Goal: Navigation & Orientation: Find specific page/section

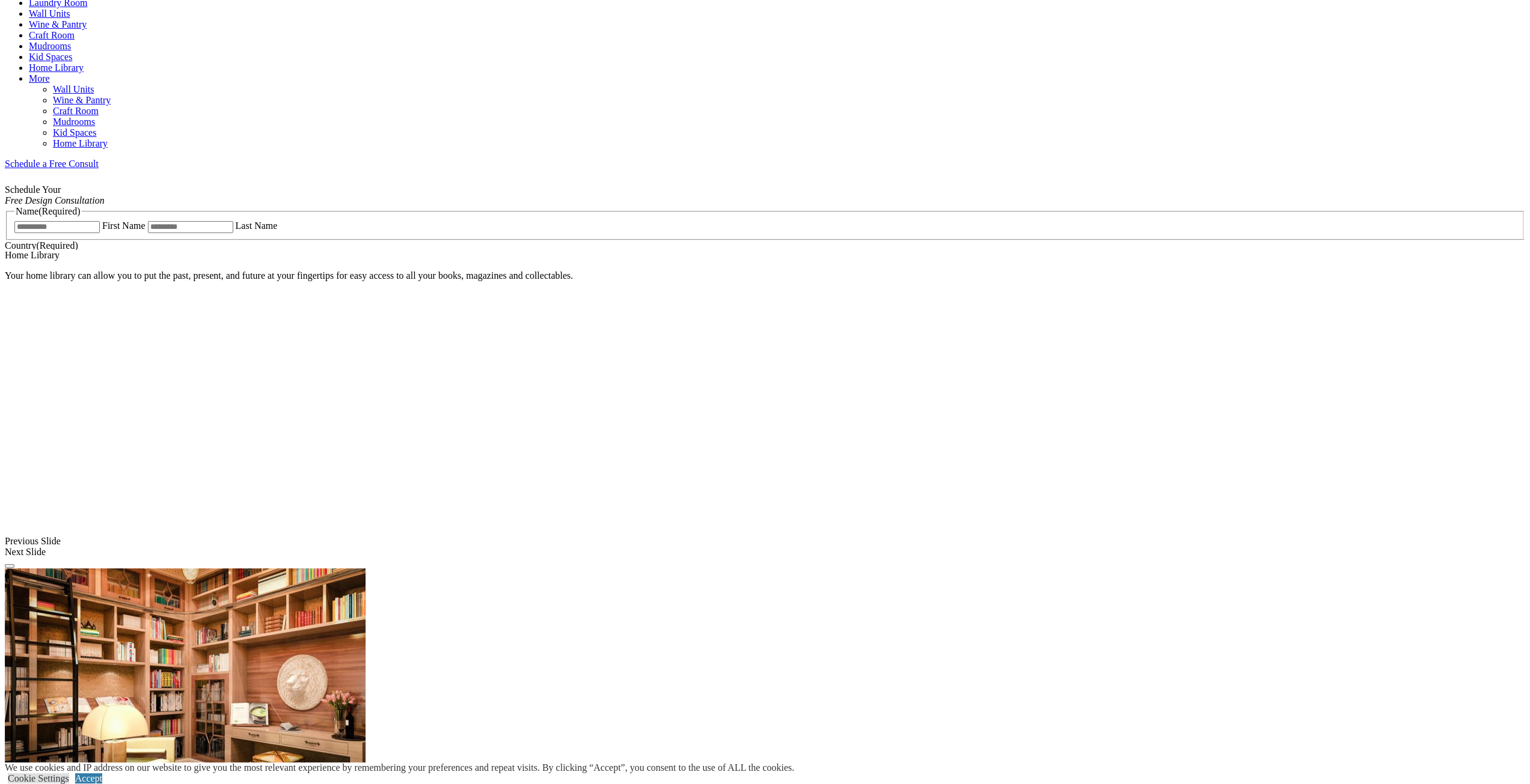
scroll to position [661, 0]
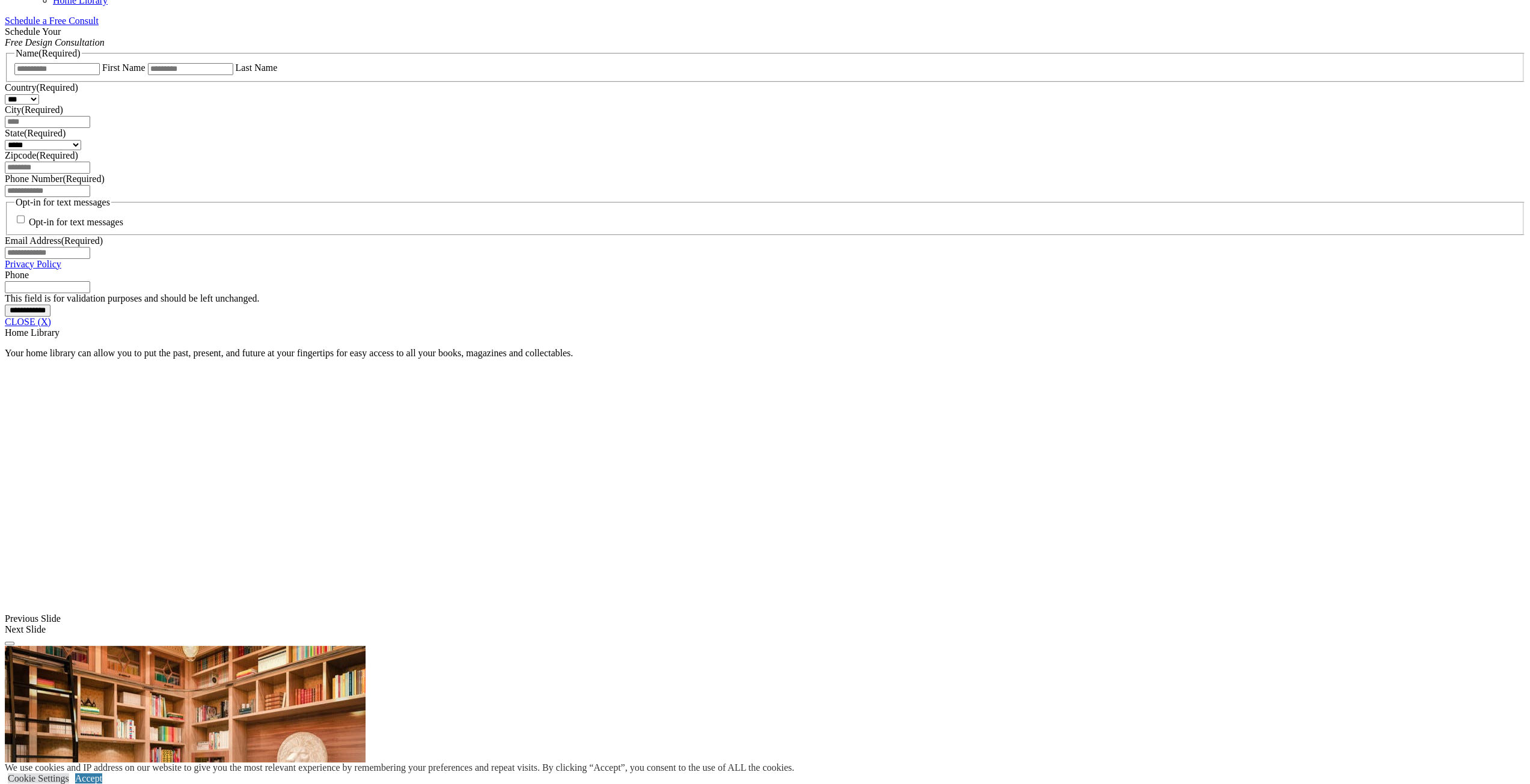
scroll to position [902, 0]
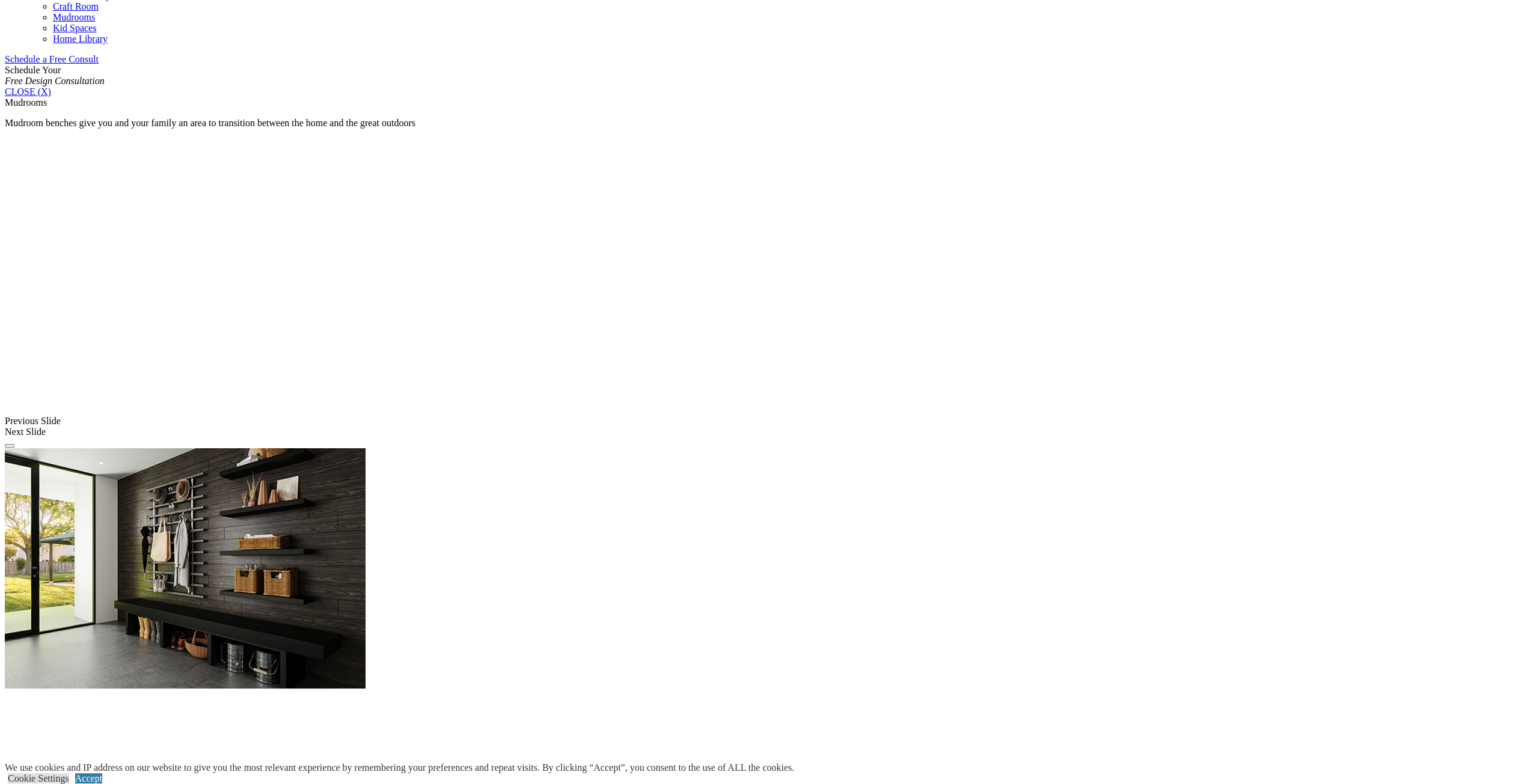
scroll to position [962, 0]
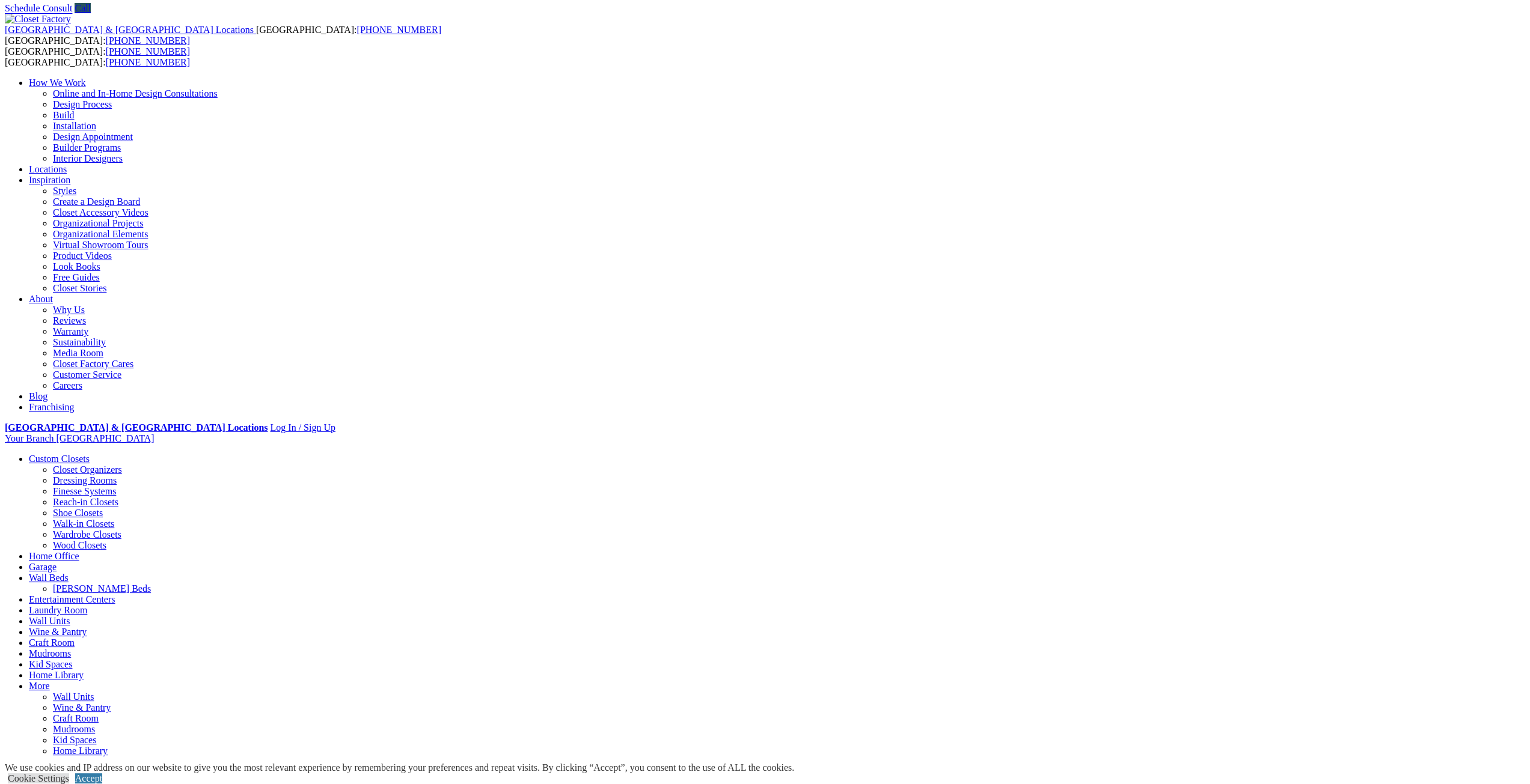
scroll to position [0, 0]
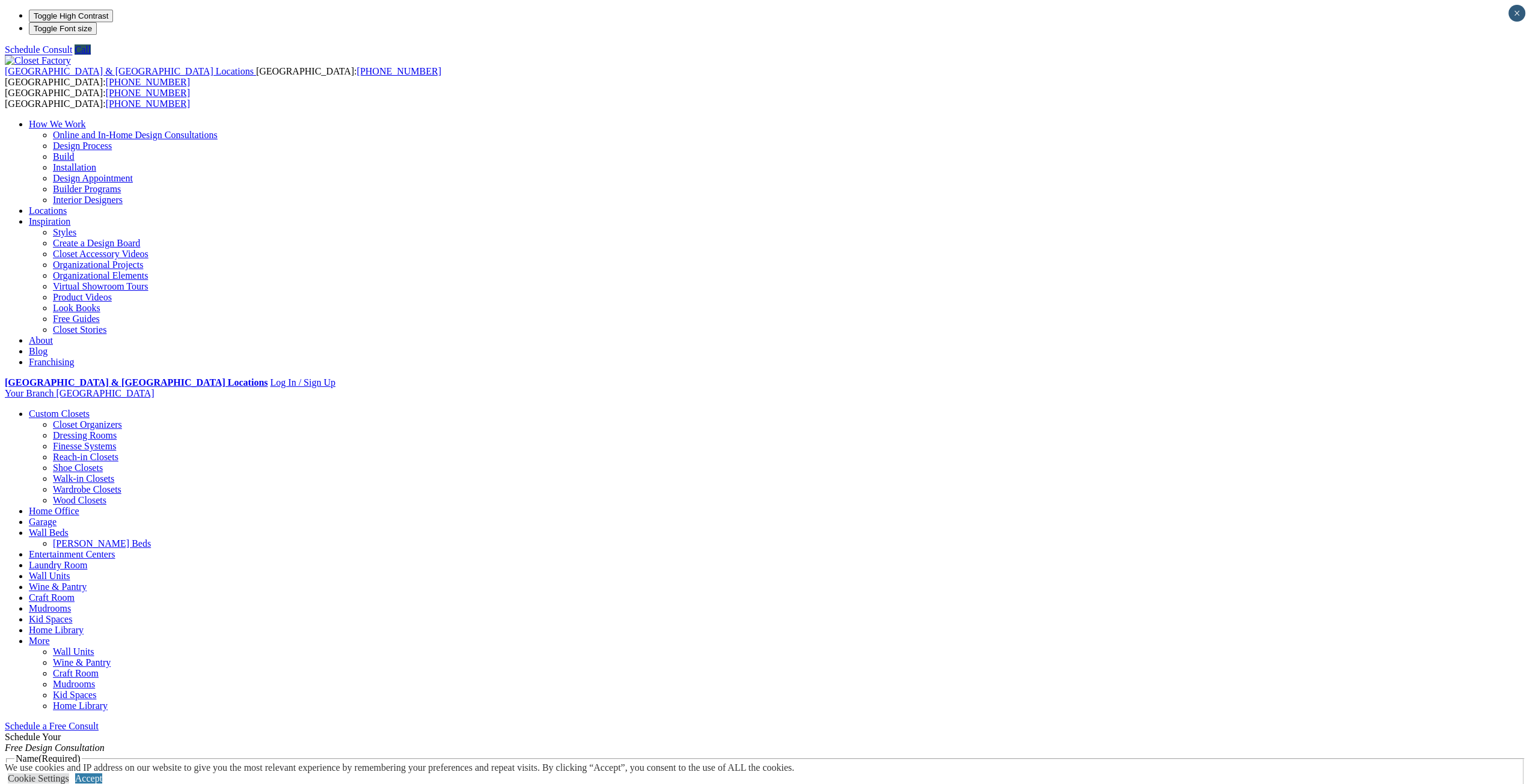
click at [72, 614] on link "Kid Spaces" at bounding box center [50, 619] width 43 height 10
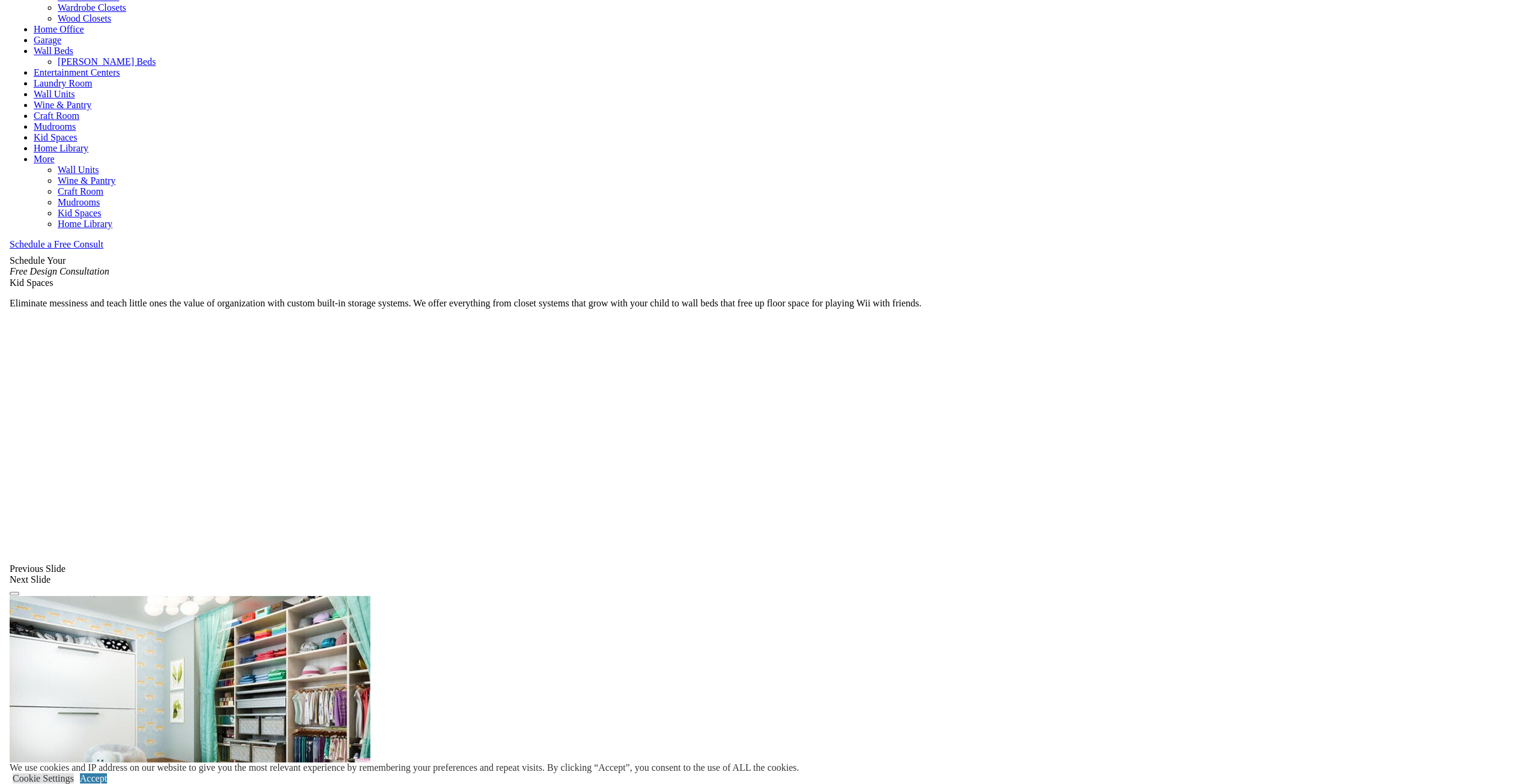
scroll to position [721, 0]
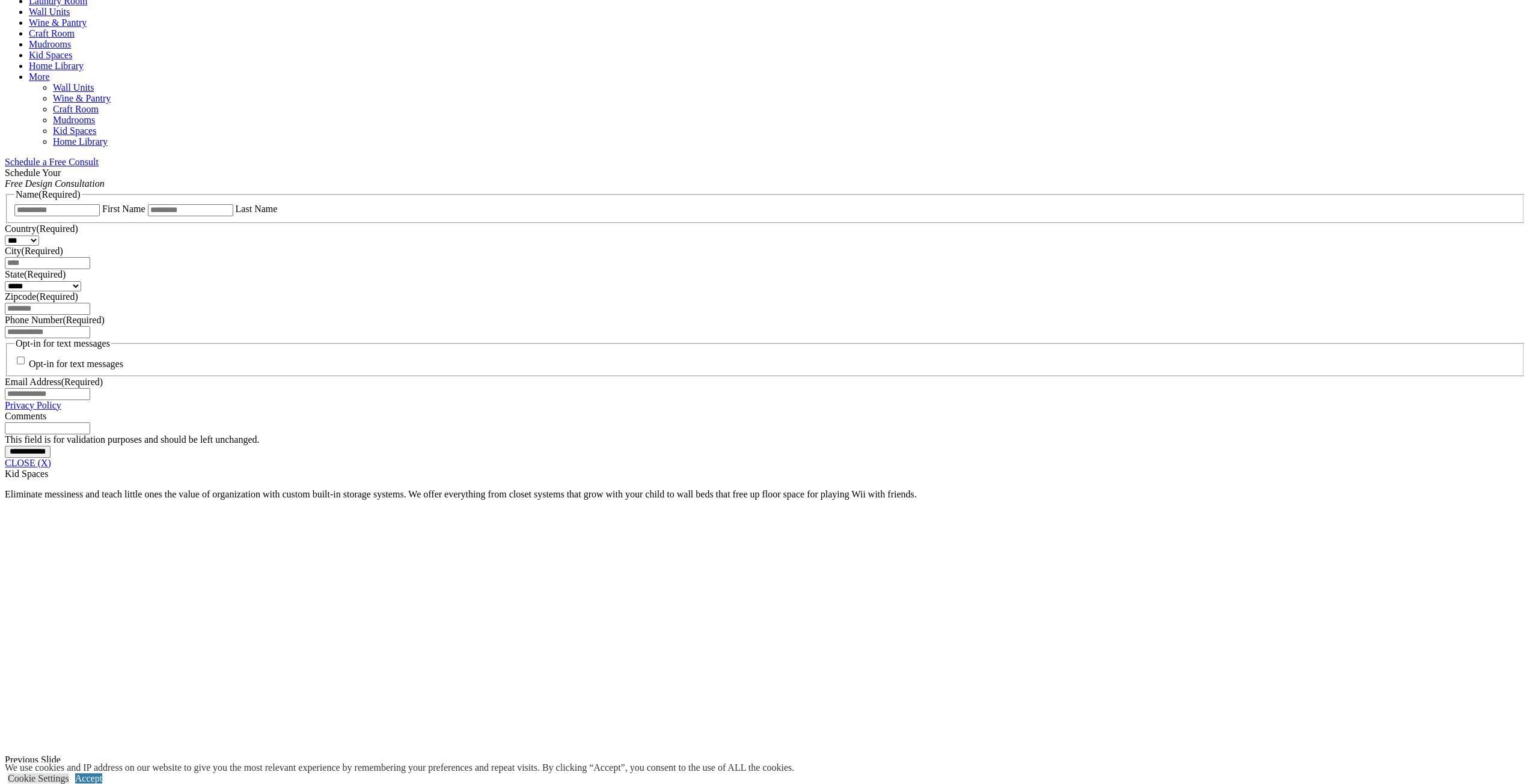
scroll to position [842, 0]
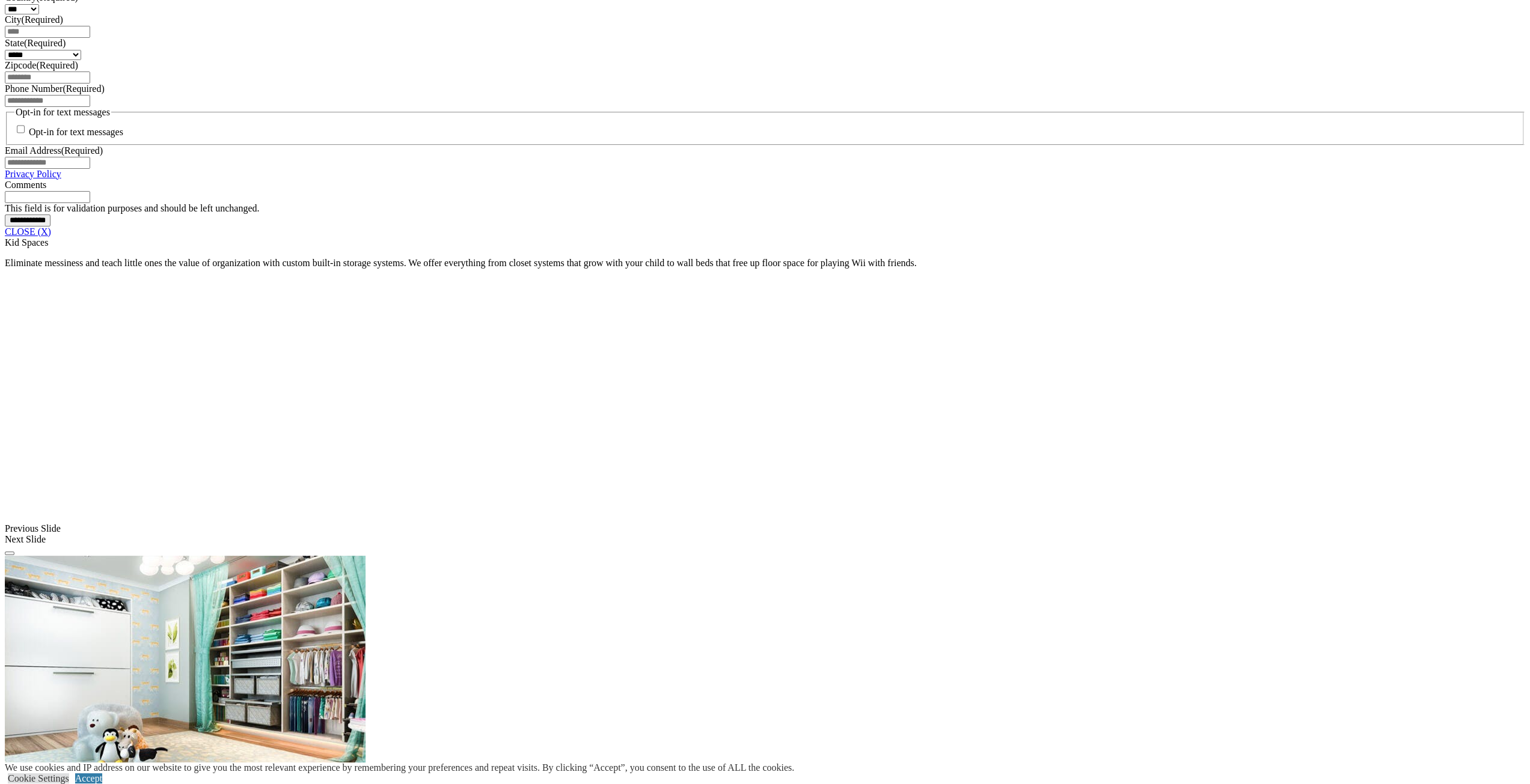
scroll to position [902, 0]
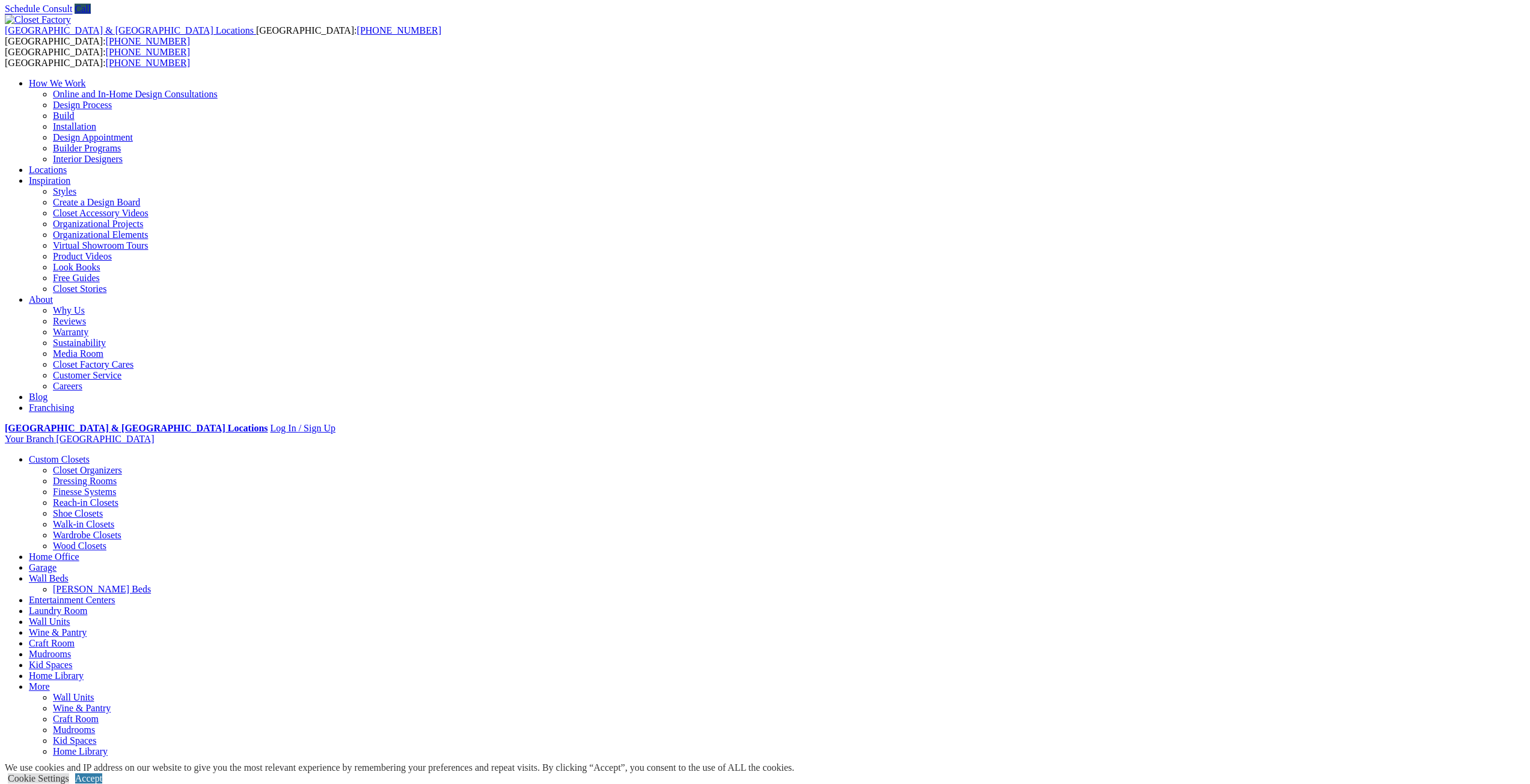
scroll to position [60, 0]
